Goal: Browse casually

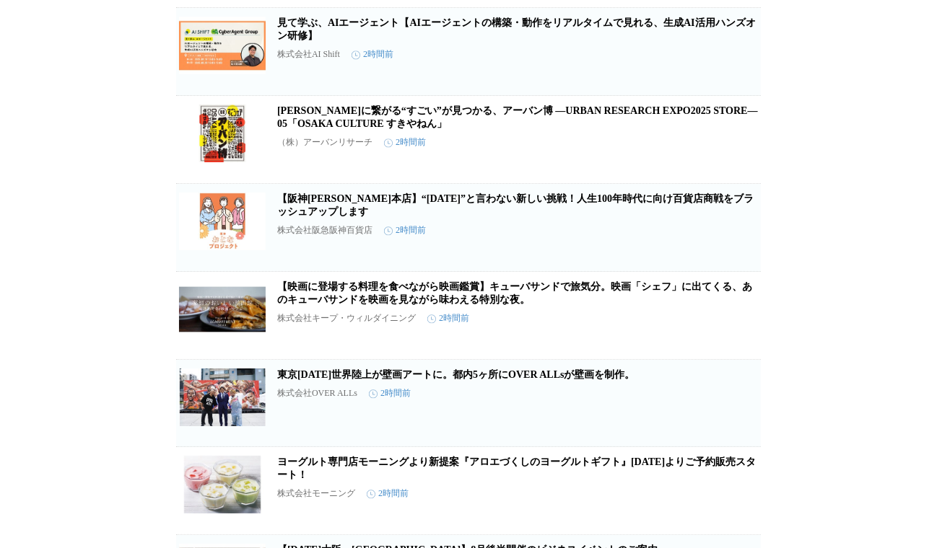
scroll to position [8310, 0]
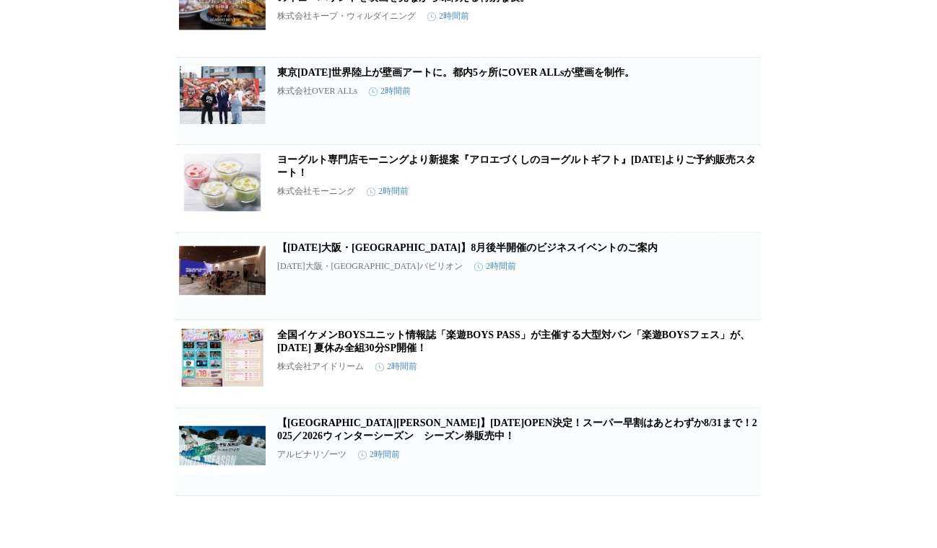
scroll to position [8565, 0]
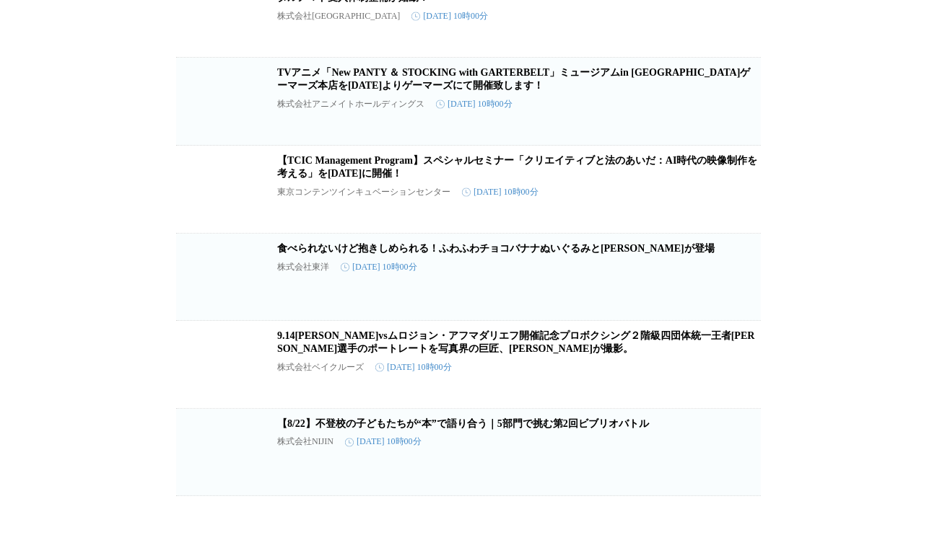
scroll to position [33086, 0]
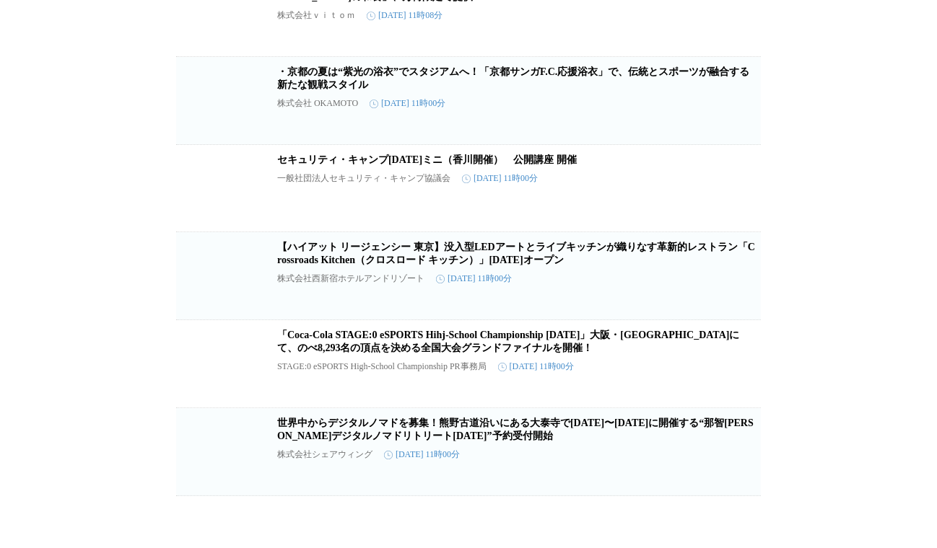
scroll to position [57865, 0]
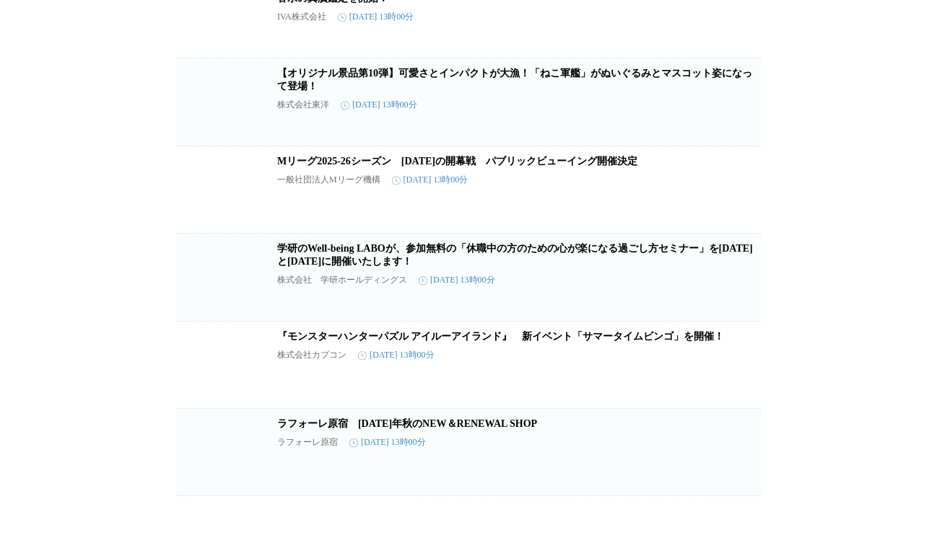
scroll to position [89114, 0]
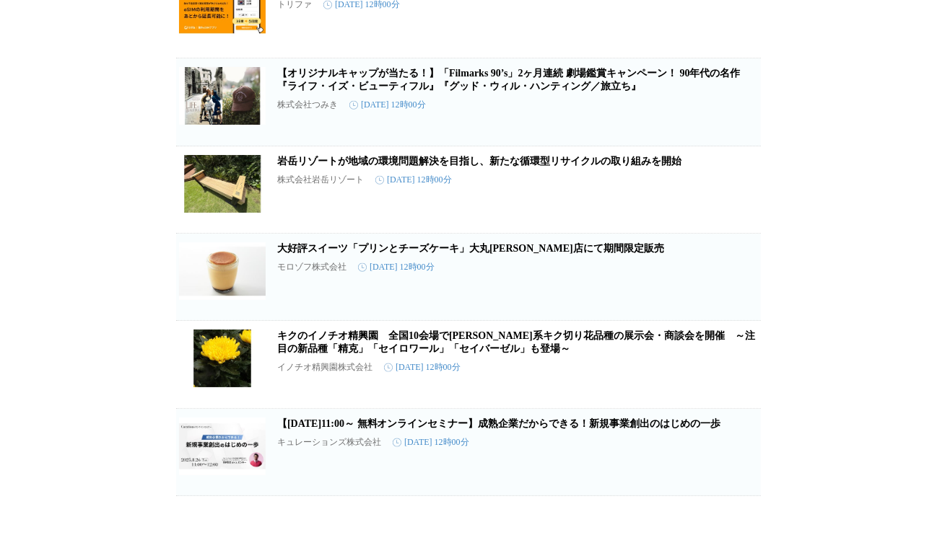
scroll to position [91908, 0]
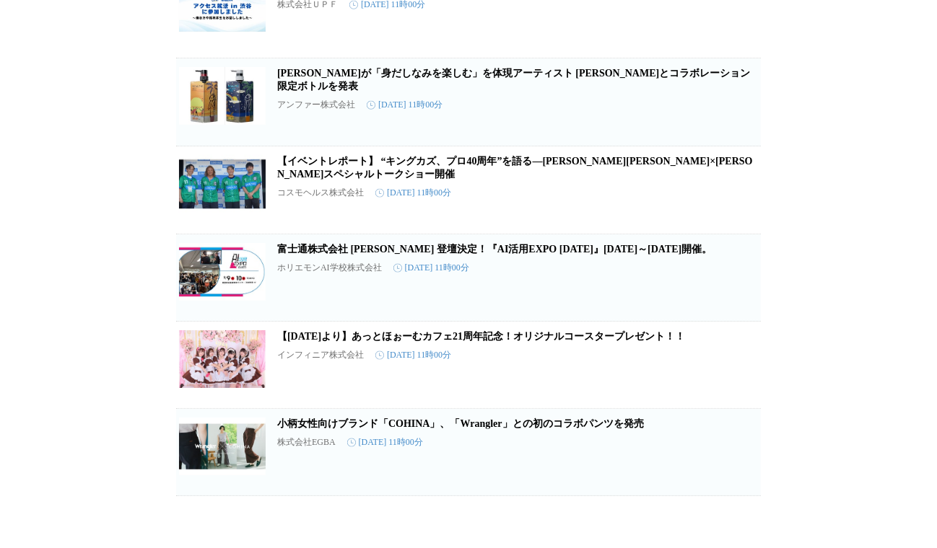
scroll to position [97385, 0]
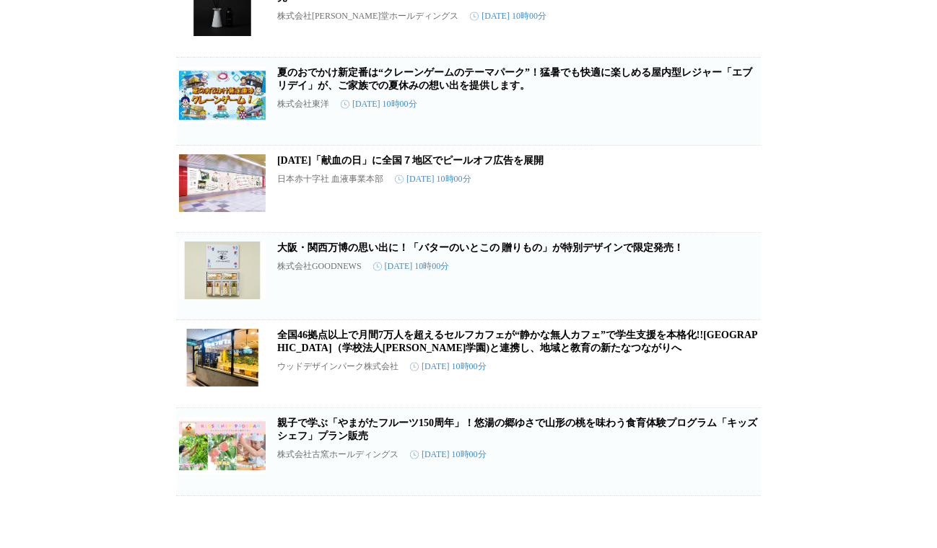
scroll to position [114309, 0]
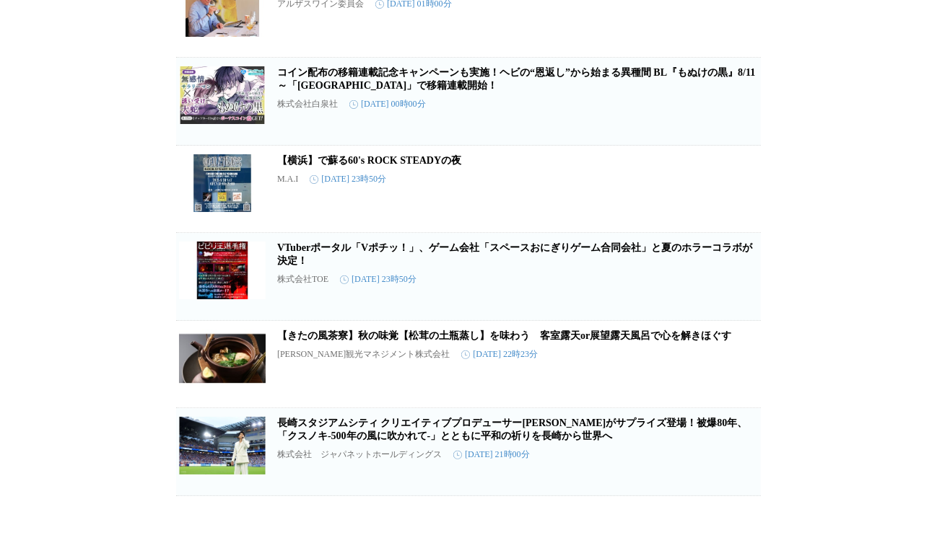
scroll to position [117752, 0]
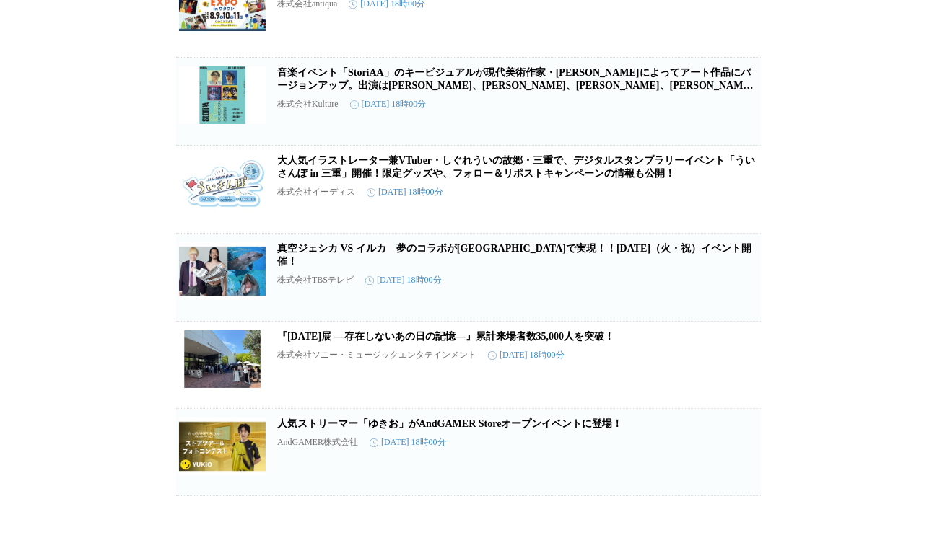
scroll to position [137187, 0]
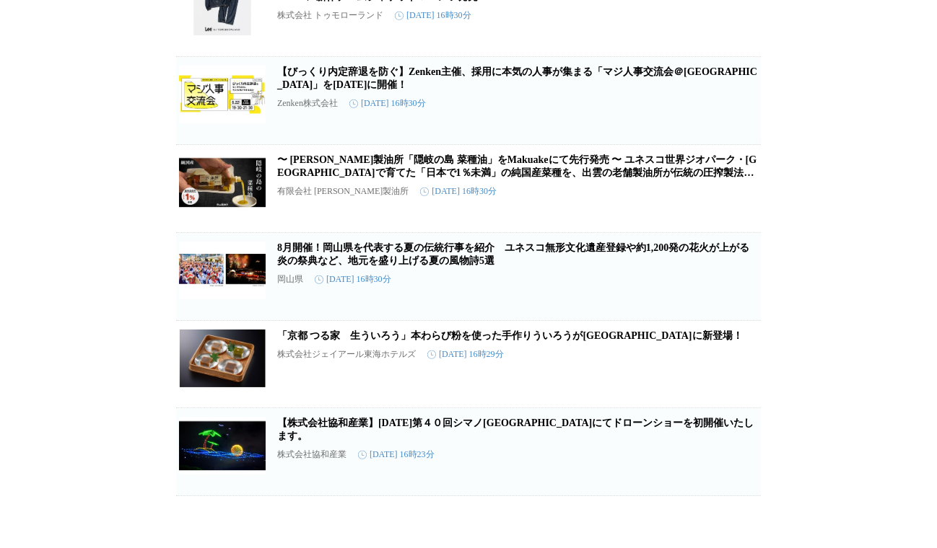
scroll to position [145809, 0]
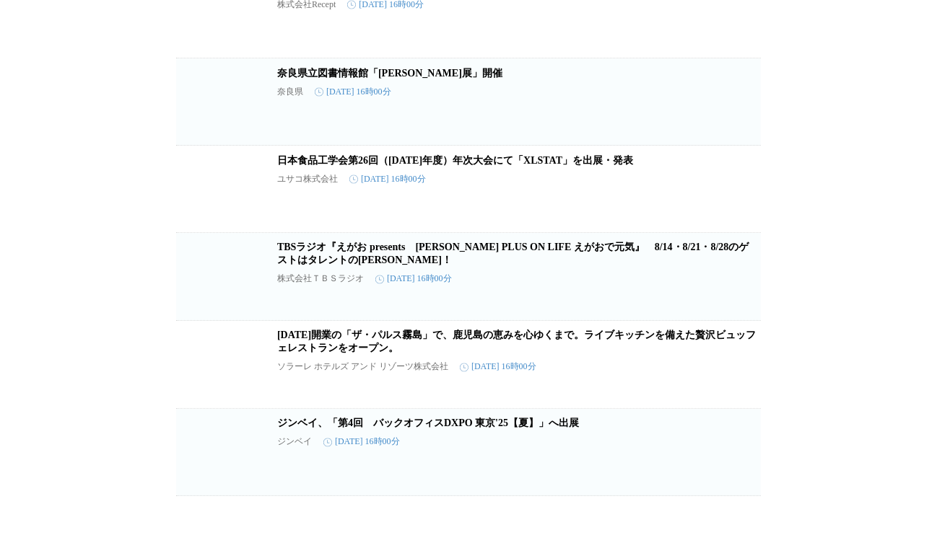
scroll to position [45042, 0]
